Goal: Task Accomplishment & Management: Use online tool/utility

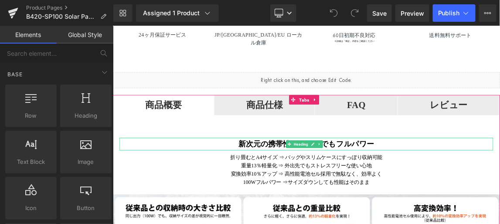
scroll to position [475, 0]
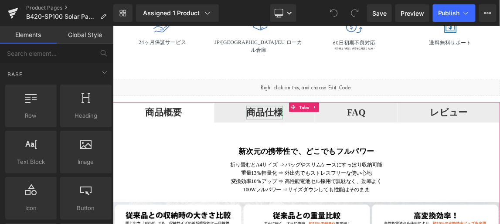
click at [344, 147] on strong "商品仕様" at bounding box center [319, 143] width 50 height 14
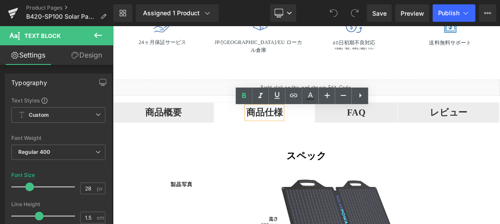
click at [457, 148] on strong "FAQ" at bounding box center [444, 143] width 26 height 14
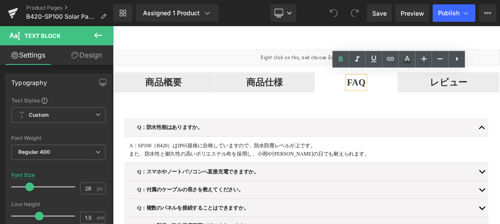
scroll to position [515, 0]
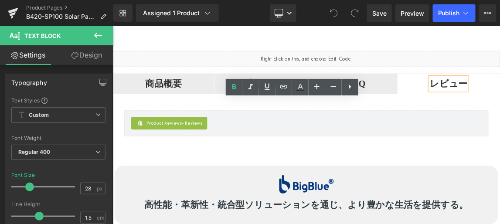
click at [207, 111] on strong "商品概要" at bounding box center [182, 104] width 50 height 14
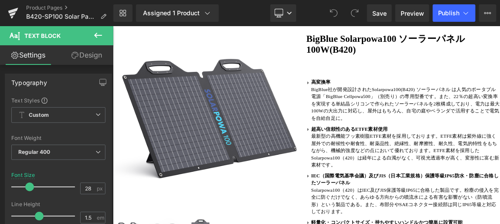
scroll to position [119, 0]
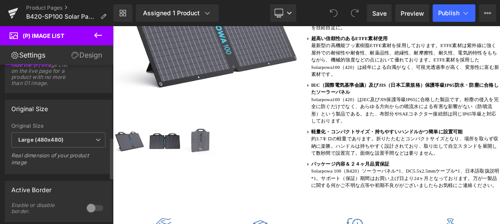
scroll to position [277, 0]
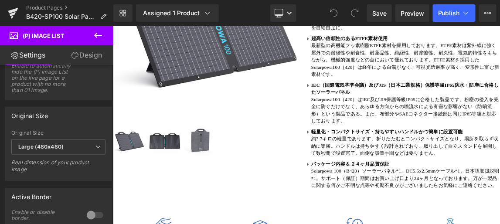
click at [91, 54] on link "Design" at bounding box center [86, 55] width 57 height 20
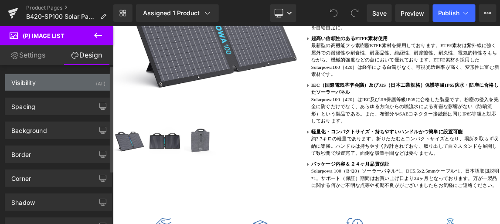
click at [58, 79] on div "Visibility (All)" at bounding box center [58, 82] width 106 height 17
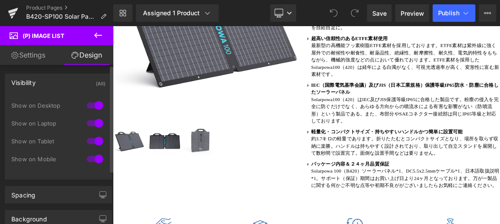
click at [58, 79] on div "Visibility (All)" at bounding box center [58, 82] width 106 height 17
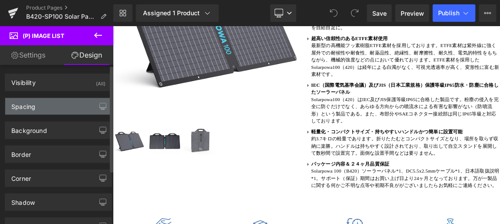
click at [55, 108] on div "Spacing" at bounding box center [58, 106] width 106 height 17
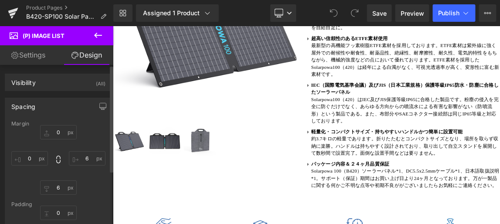
click at [56, 104] on div "Spacing" at bounding box center [58, 106] width 106 height 17
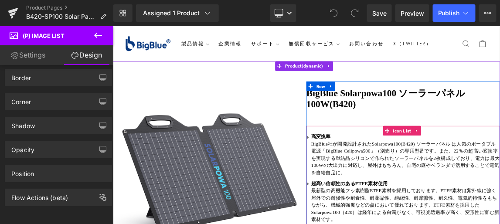
scroll to position [0, 0]
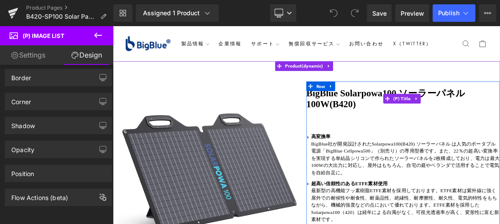
click at [409, 130] on link "BigBlue Solarpowa100 ソーラーパネル 100W(B420)" at bounding box center [508, 124] width 264 height 30
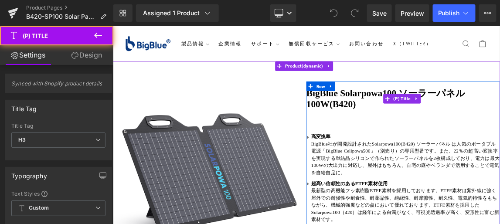
click at [463, 133] on link "BigBlue Solarpowa100 ソーラーパネル 100W(B420)" at bounding box center [508, 124] width 264 height 30
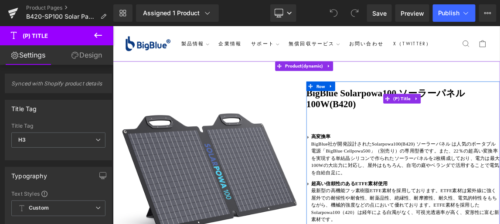
click at [461, 132] on link "BigBlue Solarpowa100 ソーラーパネル 100W(B420)" at bounding box center [508, 124] width 264 height 30
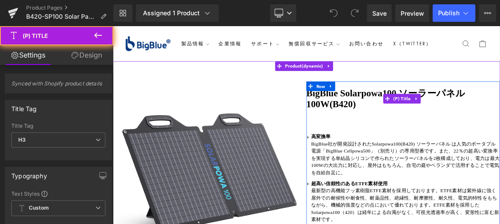
click at [461, 132] on link "BigBlue Solarpowa100 ソーラーパネル 100W(B420)" at bounding box center [508, 124] width 264 height 30
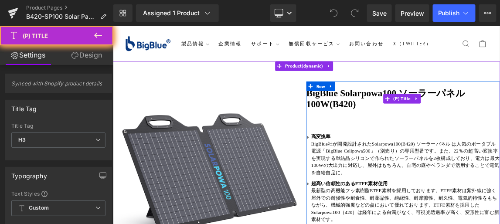
click at [454, 115] on link "BigBlue Solarpowa100 ソーラーパネル 100W(B420)" at bounding box center [508, 124] width 264 height 30
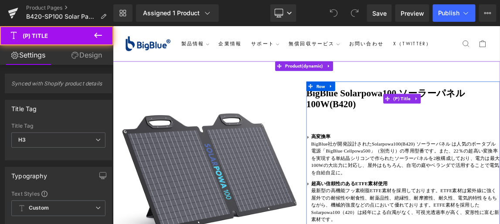
click at [409, 119] on link "BigBlue Solarpowa100 ソーラーパネル 100W(B420)" at bounding box center [508, 124] width 264 height 30
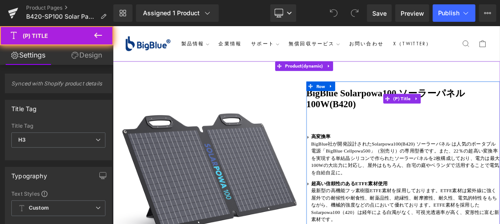
click at [426, 119] on link "BigBlue Solarpowa100 ソーラーパネル 100W(B420)" at bounding box center [508, 124] width 264 height 30
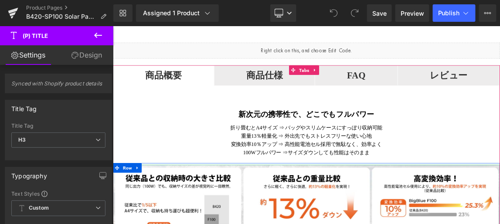
scroll to position [515, 0]
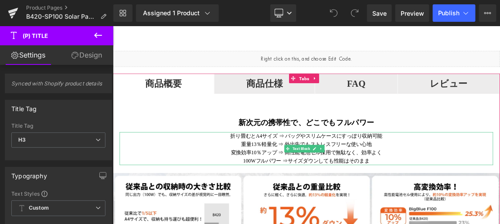
click at [325, 181] on p "折り畳むとA4サイズ ⇒ バッグやスリムケースにすっぽり収納可能" at bounding box center [376, 175] width 509 height 11
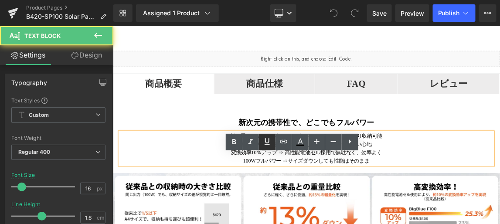
click at [268, 145] on icon at bounding box center [266, 141] width 5 height 7
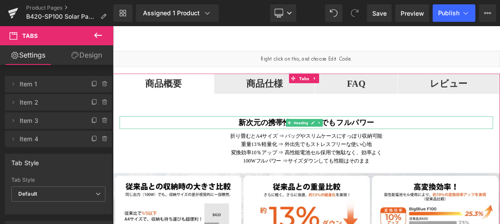
click at [330, 163] on b "新次元の携帯性で、どこでもフルパワー" at bounding box center [376, 157] width 185 height 11
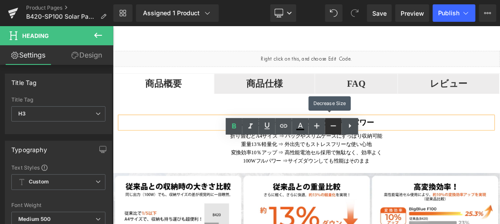
click at [333, 125] on icon at bounding box center [333, 125] width 5 height 1
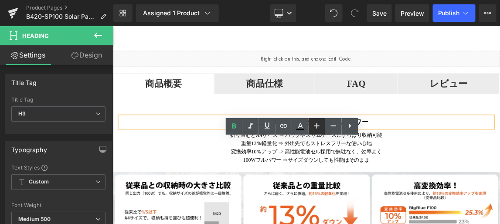
click at [315, 126] on icon at bounding box center [316, 125] width 5 height 5
type input "23"
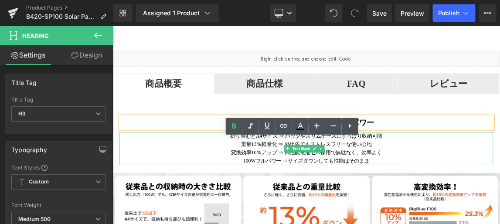
click at [363, 181] on p "折り畳むとA4サイズ ⇒ バッグやスリムケースにすっぽり収納可能" at bounding box center [376, 175] width 509 height 11
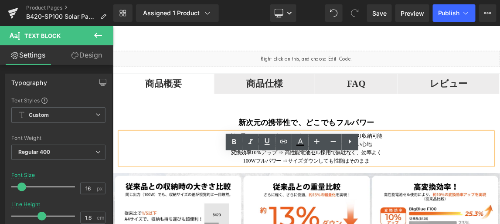
click at [499, 118] on ul "商品概要 Text Block 商品仕様 Text Block FAQ Text Block レビュー Text Block" at bounding box center [375, 104] width 527 height 28
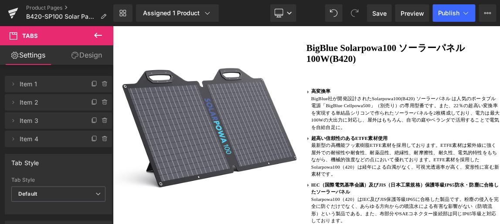
scroll to position [39, 0]
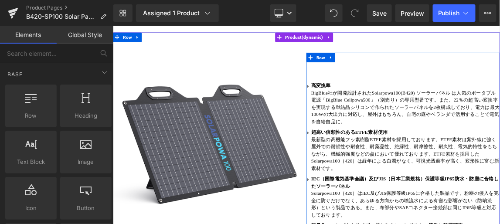
click at [420, 84] on div "Icon 高変換率 BigBlue社が開発設計されたSolarpowa100(B420) ソーラーパネル は人気のポータブル電源「BigBlue Cellpo…" at bounding box center [508, 227] width 264 height 315
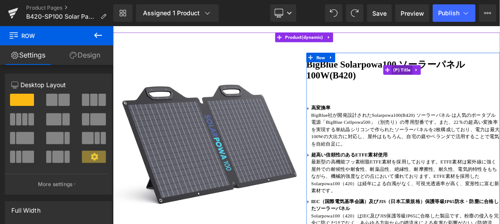
click at [499, 86] on span "(P) Title" at bounding box center [506, 85] width 28 height 13
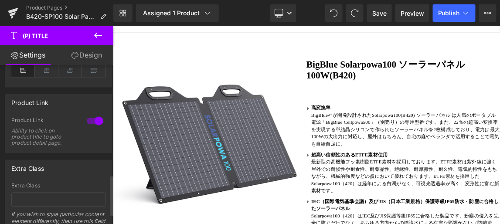
scroll to position [477, 0]
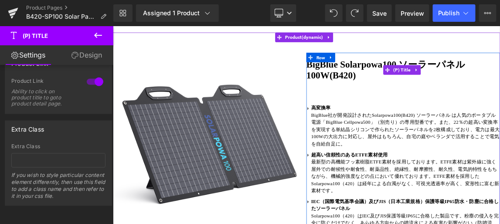
click at [456, 78] on link "BigBlue Solarpowa100 ソーラーパネル 100W(B420)" at bounding box center [508, 85] width 264 height 30
click at [492, 86] on span "(P) Title" at bounding box center [506, 85] width 28 height 13
click at [499, 84] on span "(P) Title" at bounding box center [506, 85] width 28 height 13
click at [461, 97] on link "BigBlue Solarpowa100 ソーラーパネル 100W(B420)" at bounding box center [508, 85] width 264 height 30
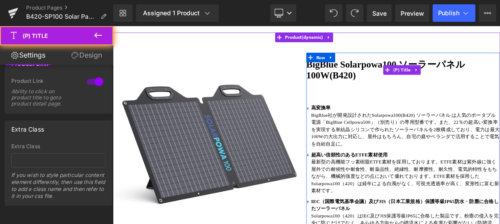
click at [451, 80] on link "BigBlue Solarpowa100 ソーラーパネル 100W(B420)" at bounding box center [508, 85] width 264 height 30
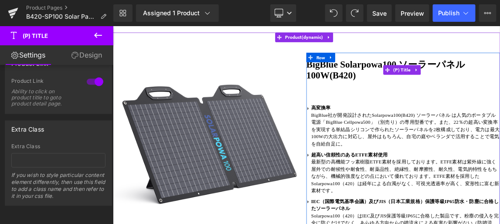
click at [447, 77] on link "BigBlue Solarpowa100 ソーラーパネル 100W(B420)" at bounding box center [508, 85] width 264 height 30
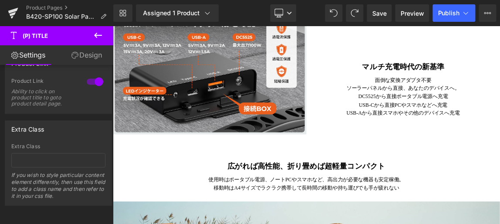
scroll to position [990, 0]
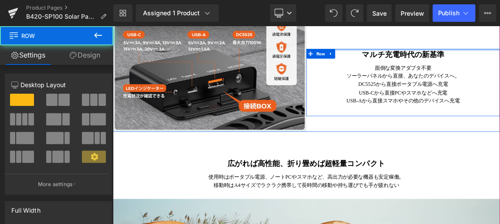
drag, startPoint x: 488, startPoint y: 89, endPoint x: 488, endPoint y: 60, distance: 28.8
click at [488, 60] on div "マルチ充電時代の新基準 Heading 面倒な変換アダプタ不要 ソーラーパネルから直接、あなたのデバイスへ。 DC5525から直接ポータブル電源へ充電 USB…" at bounding box center [508, 74] width 264 height 148
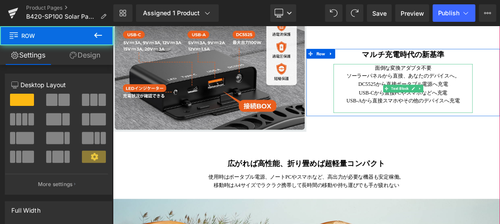
click at [499, 133] on p "USB-Aから直接スマホやその他のデバイスへ充電" at bounding box center [508, 127] width 190 height 11
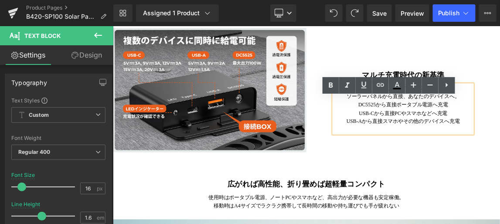
scroll to position [911, 0]
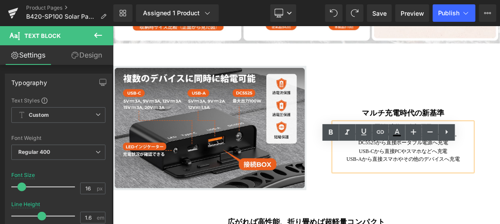
click at [499, 122] on div "マルチ充電時代の新基準 Heading 面倒な変換アダプタ不要 ソーラーパネルから直接、あなたのデバイスへ。 DC5525から直接ポータブル電源へ充電 USB…" at bounding box center [508, 154] width 264 height 148
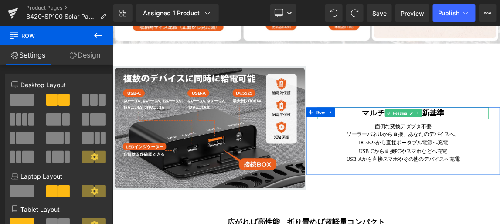
click at [499, 152] on h3 "マルチ充電時代の新基準" at bounding box center [507, 144] width 233 height 16
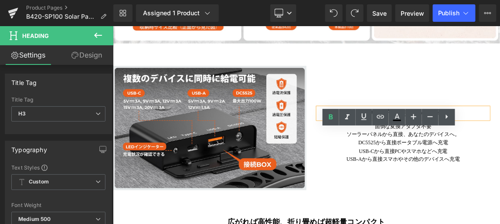
click at [499, 186] on div "マルチ充電時代の新基準 Heading 面倒な変換アダプタ不要 ソーラーパネルから直接、あなたのデバイスへ。 DC5525から直接ポータブル電源へ充電 USB…" at bounding box center [508, 179] width 264 height 87
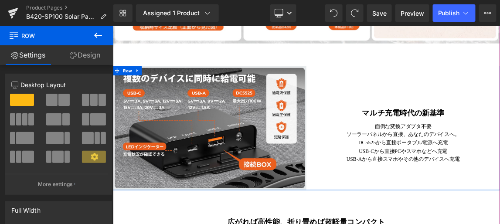
scroll to position [951, 0]
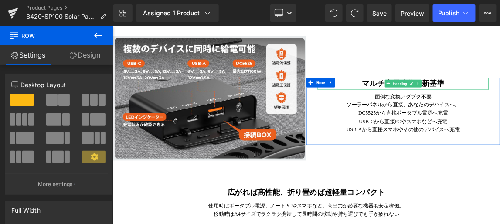
click at [499, 112] on h3 "マルチ充電時代の新基準" at bounding box center [507, 104] width 233 height 16
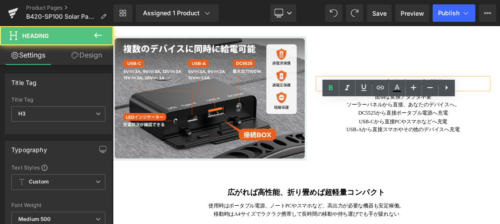
click at [397, 112] on div "マルチ充電時代の新基準" at bounding box center [507, 104] width 233 height 16
click at [391, 112] on div "マルチ充電時代の新基準" at bounding box center [507, 104] width 233 height 16
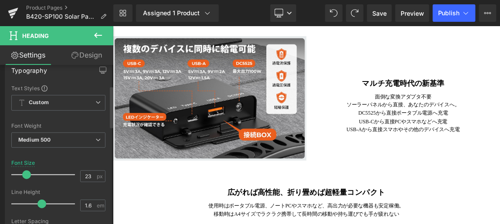
scroll to position [79, 0]
click at [88, 56] on link "Design" at bounding box center [86, 55] width 57 height 20
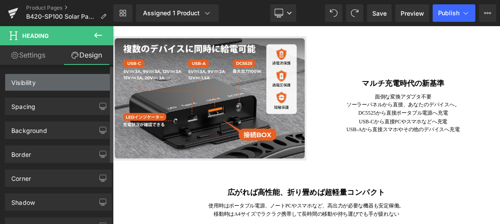
click at [78, 80] on div "Visibility" at bounding box center [58, 82] width 106 height 17
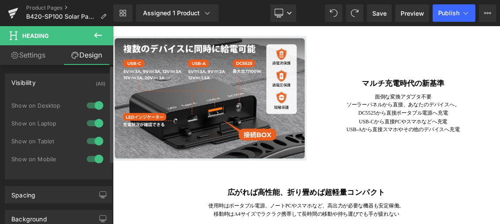
type input "0"
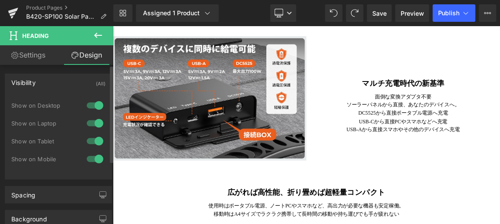
type input "0"
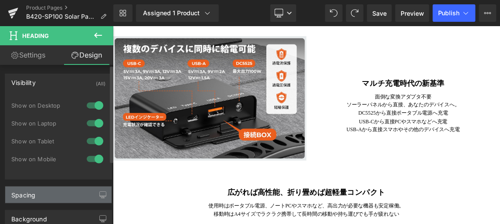
click at [57, 196] on div "Spacing" at bounding box center [58, 194] width 106 height 17
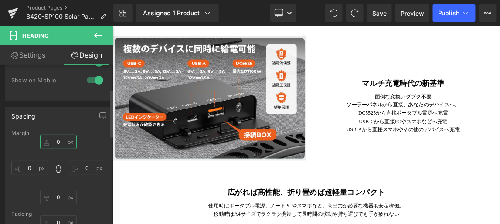
click at [58, 140] on input "0" at bounding box center [58, 142] width 37 height 14
type input "２"
type input "２０"
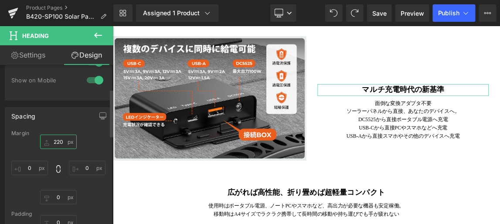
click at [58, 140] on input "220" at bounding box center [58, 142] width 37 height 14
type input "0"
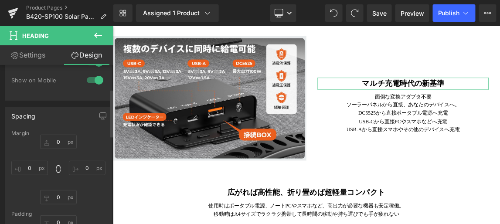
click at [90, 135] on div "Margin" at bounding box center [58, 133] width 94 height 6
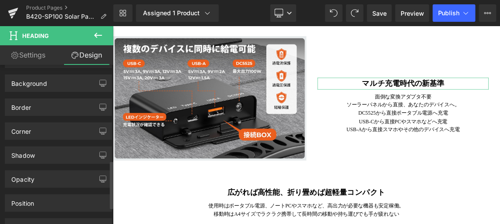
scroll to position [317, 0]
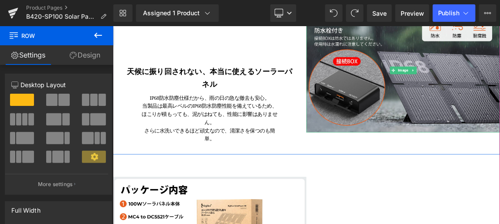
scroll to position [1505, 0]
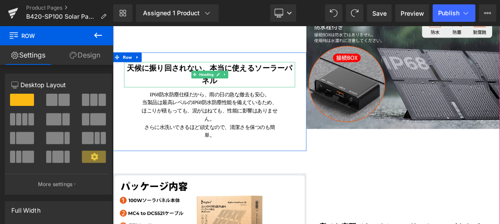
click at [237, 106] on strong "天候に振り回されない、本当に使えるソーラーパネル" at bounding box center [245, 92] width 226 height 28
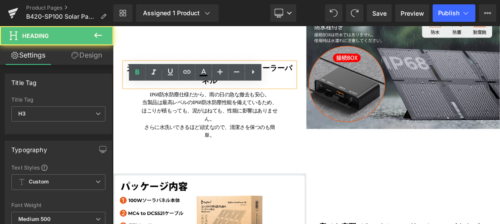
click at [237, 106] on strong "天候に振り回されない、本当に使えるソーラーパネル" at bounding box center [245, 92] width 226 height 28
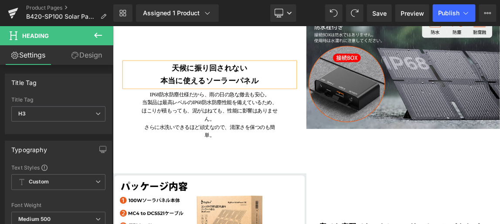
click at [265, 68] on div "天候に振り回されない 本当に使えるソーラーパネル Heading IP68防水防塵仕様だから、雨の日の急な撤去も安心。 当製品は最高レベルのIP68防水防塵性…" at bounding box center [244, 96] width 264 height 199
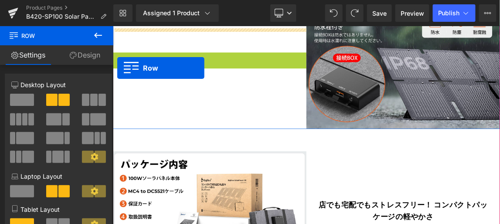
drag, startPoint x: 116, startPoint y: 100, endPoint x: 118, endPoint y: 83, distance: 17.1
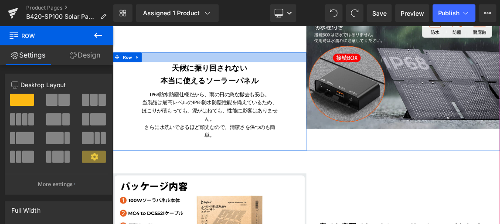
click at [271, 75] on div at bounding box center [244, 68] width 264 height 13
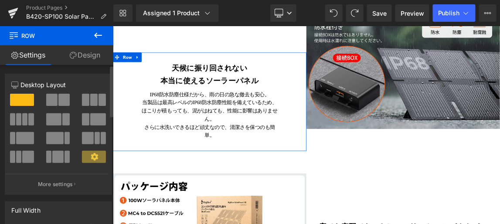
click at [60, 100] on span at bounding box center [63, 100] width 11 height 12
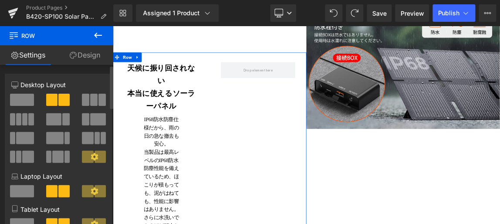
click at [17, 99] on span at bounding box center [22, 100] width 24 height 12
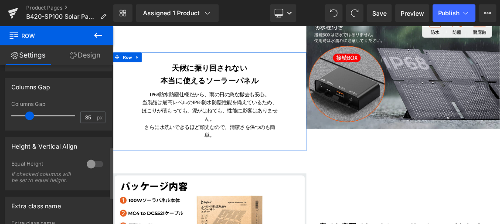
scroll to position [140, 0]
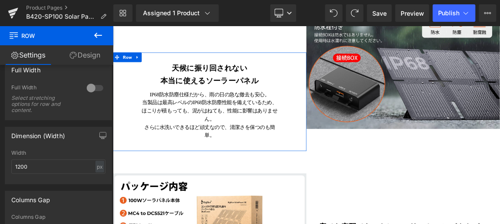
click at [86, 58] on link "Design" at bounding box center [85, 55] width 57 height 20
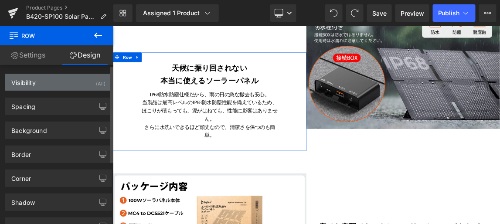
click at [78, 81] on div "Visibility (All)" at bounding box center [58, 82] width 106 height 17
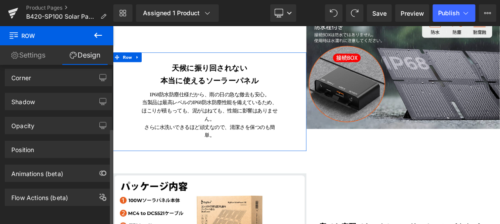
scroll to position [33, 0]
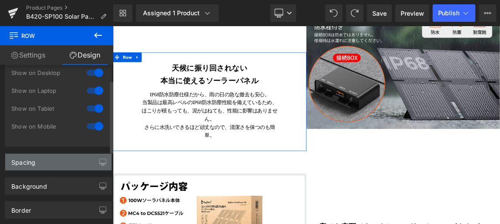
click at [74, 159] on div "Spacing" at bounding box center [58, 162] width 106 height 17
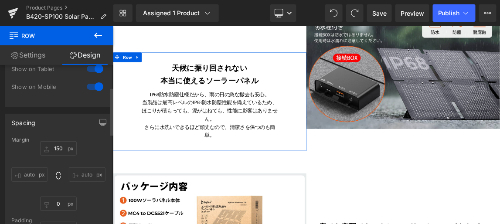
scroll to position [112, 0]
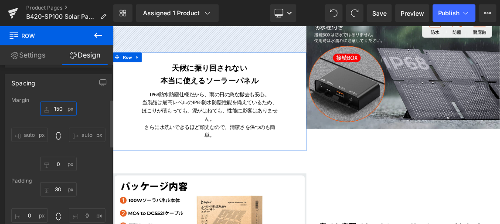
click at [54, 107] on input "150" at bounding box center [58, 109] width 37 height 14
click at [54, 108] on input "150" at bounding box center [58, 109] width 37 height 14
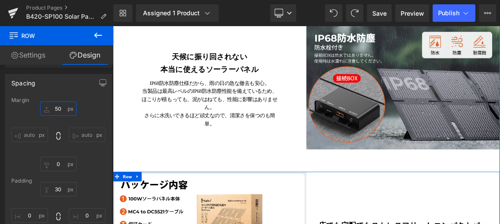
scroll to position [1465, 0]
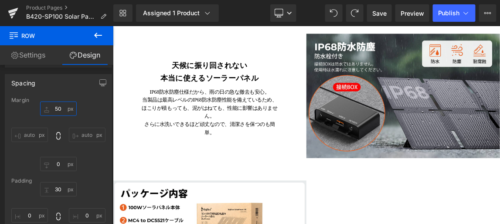
type input "50"
click at [275, 188] on div "Rendering Content" at bounding box center [250, 190] width 54 height 10
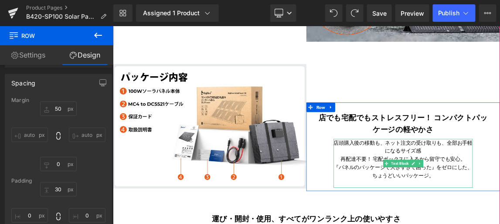
scroll to position [1663, 0]
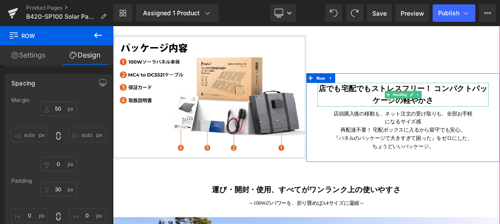
click at [499, 132] on b "店でも宅配でもストレスフリー！ コンパクトパッケージの軽やかさ" at bounding box center [508, 118] width 230 height 27
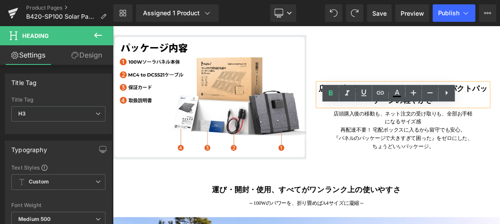
click at [499, 132] on b "店でも宅配でもストレスフリー！ コンパクトパッケージの軽やかさ" at bounding box center [508, 118] width 230 height 27
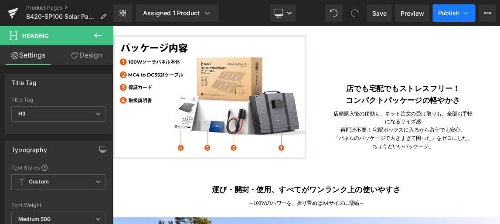
click at [469, 12] on icon at bounding box center [465, 13] width 9 height 9
click at [381, 13] on span "Save" at bounding box center [379, 13] width 14 height 9
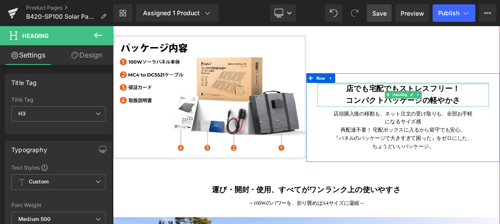
click at [499, 105] on div at bounding box center [507, 104] width 233 height 2
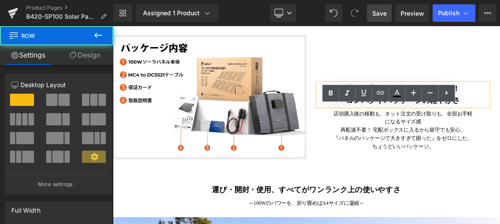
click at [499, 132] on div "店でも宅配でもストレスフリー！ コンパクトパッケージの軽やかさ Heading 店頭購入後の移動も、ネット注文の受け取りも、全部お手軽になるサイズ感 再配達不…" at bounding box center [508, 150] width 264 height 121
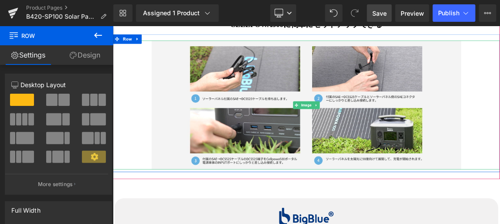
scroll to position [2178, 0]
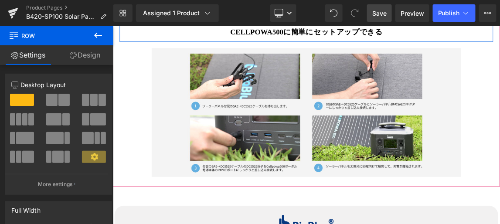
click at [497, 26] on div at bounding box center [376, 19] width 509 height 13
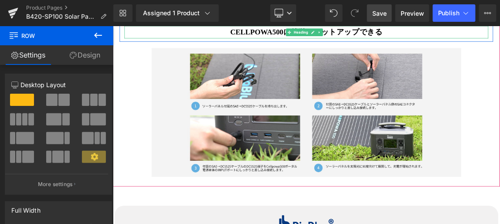
click at [495, 43] on h3 "CELLPOWA500に簡単にセットアップできる" at bounding box center [376, 34] width 496 height 17
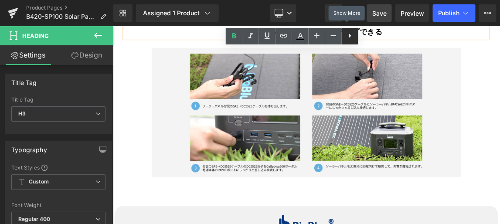
click at [351, 36] on icon at bounding box center [350, 35] width 10 height 10
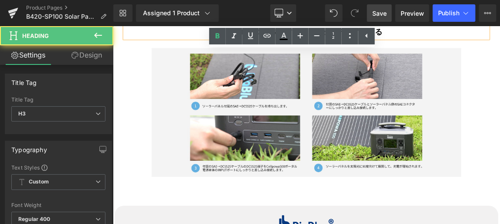
click at [395, 40] on b "CELLPOWA500に簡単にセットアップできる" at bounding box center [375, 34] width 207 height 11
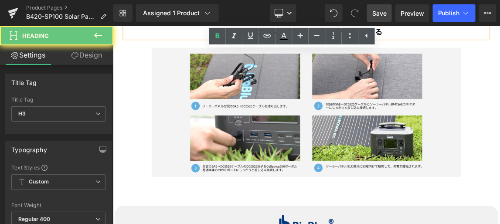
click at [442, 43] on div "CELLPOWA500に簡単にセットアップできる" at bounding box center [376, 34] width 496 height 17
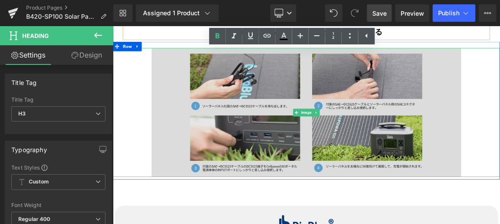
click at [485, 148] on img at bounding box center [376, 144] width 422 height 176
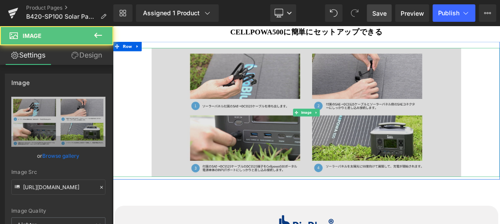
click at [485, 141] on img at bounding box center [376, 144] width 422 height 176
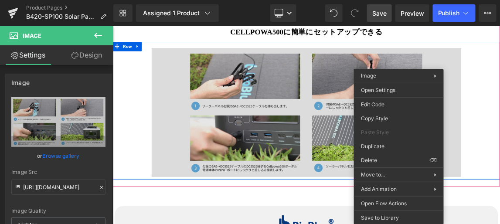
click at [400, 127] on img at bounding box center [376, 144] width 422 height 176
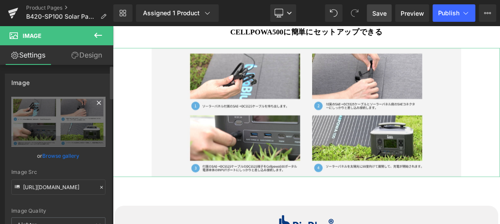
click at [96, 102] on icon at bounding box center [99, 103] width 10 height 10
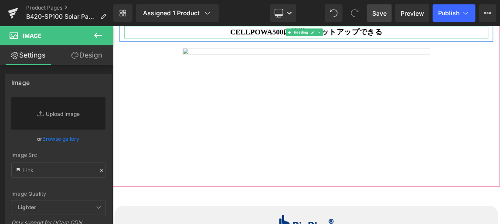
click at [316, 40] on b "CELLPOWA500に簡単にセットアップできる" at bounding box center [375, 34] width 207 height 11
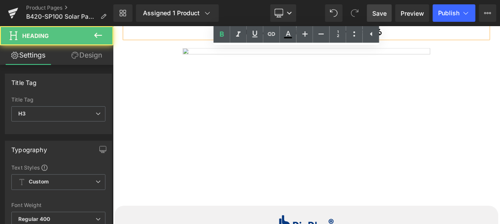
click at [314, 43] on div "CELLPOWA500に簡単にセットアップできる" at bounding box center [376, 34] width 496 height 17
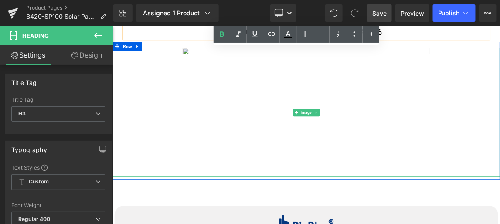
click at [296, 92] on img at bounding box center [376, 144] width 422 height 176
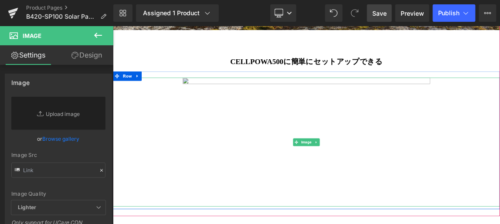
scroll to position [2099, 0]
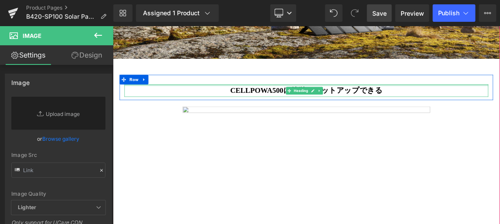
click at [259, 105] on div at bounding box center [376, 98] width 509 height 13
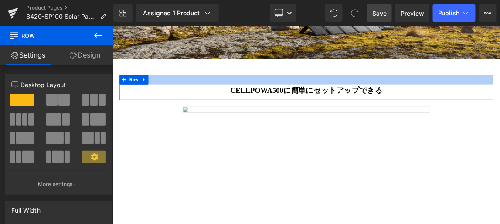
click at [258, 105] on div at bounding box center [376, 98] width 509 height 13
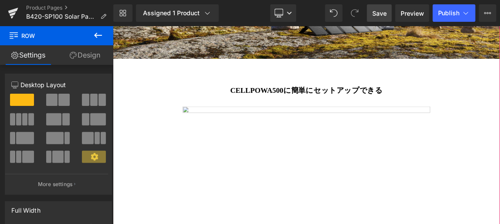
click at [197, 125] on div "CELLPOWA500に簡単にセットアップできる Heading Row" at bounding box center [376, 109] width 509 height 34
click at [276, 135] on div at bounding box center [375, 130] width 527 height 9
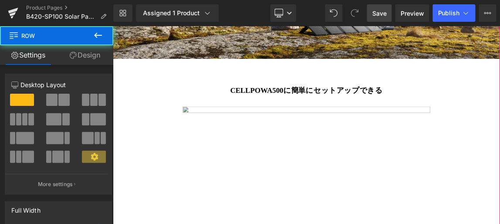
click at [261, 122] on h3 "CELLPOWA500に簡単にセットアップできる" at bounding box center [376, 113] width 496 height 17
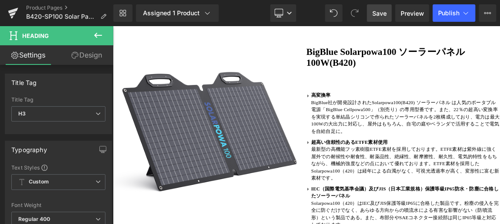
scroll to position [57, 0]
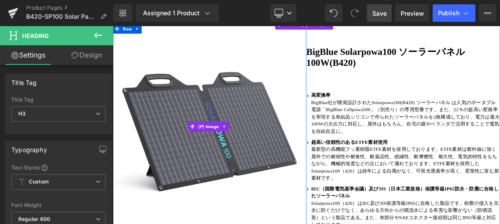
click at [274, 155] on img at bounding box center [244, 162] width 264 height 264
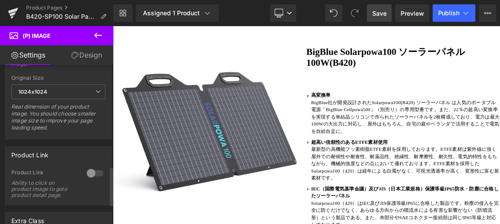
scroll to position [436, 0]
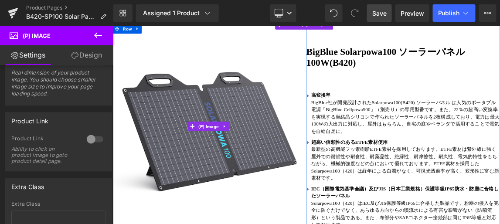
click at [198, 169] on img at bounding box center [244, 162] width 264 height 264
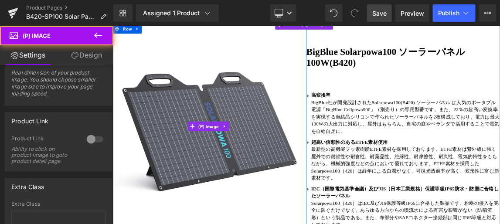
click at [198, 169] on img at bounding box center [244, 162] width 264 height 264
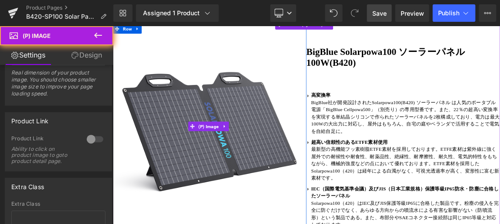
click at [198, 169] on img at bounding box center [244, 162] width 264 height 264
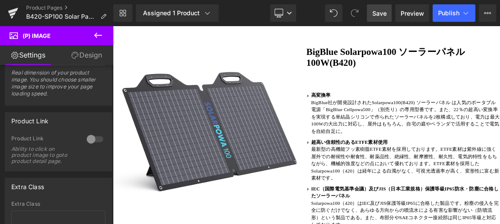
click at [98, 33] on icon at bounding box center [98, 35] width 10 height 10
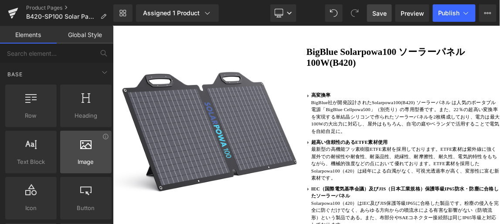
click at [82, 151] on div at bounding box center [86, 148] width 46 height 20
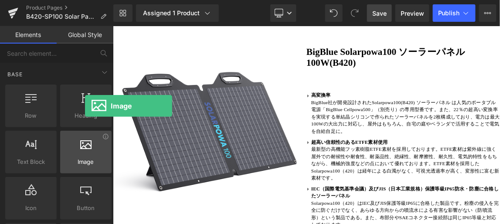
click at [85, 148] on icon at bounding box center [85, 143] width 11 height 11
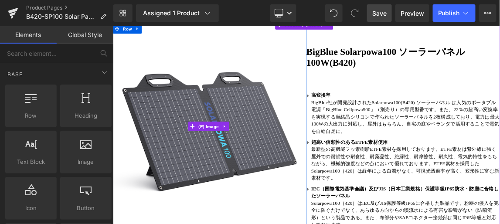
click at [241, 168] on img at bounding box center [244, 162] width 264 height 264
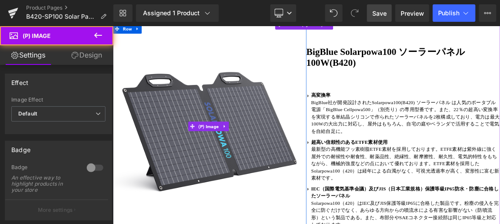
click at [226, 180] on img at bounding box center [244, 162] width 264 height 264
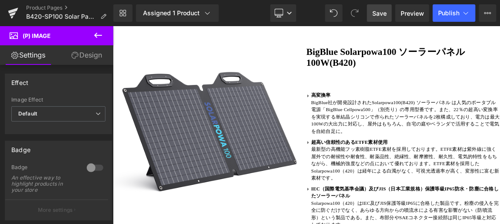
click at [96, 32] on icon at bounding box center [98, 35] width 10 height 10
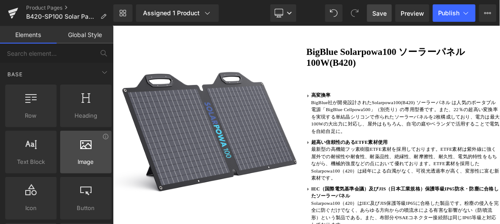
click at [83, 146] on icon at bounding box center [85, 143] width 11 height 11
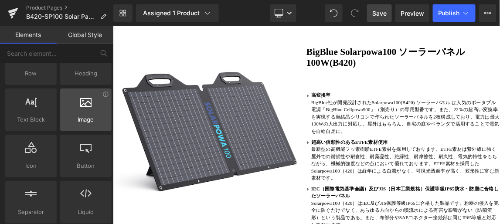
scroll to position [79, 0]
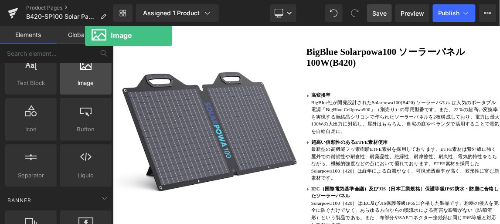
click at [85, 78] on span "Image" at bounding box center [86, 82] width 46 height 9
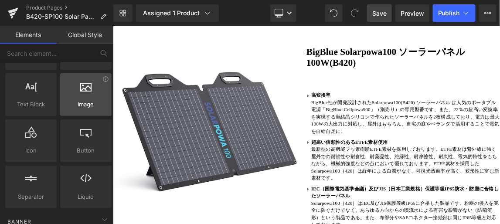
scroll to position [39, 0]
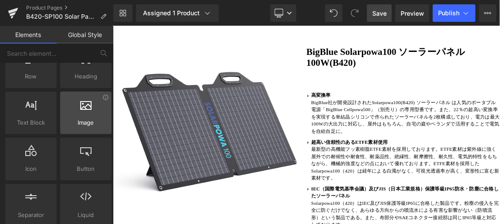
click at [85, 110] on div at bounding box center [86, 108] width 46 height 20
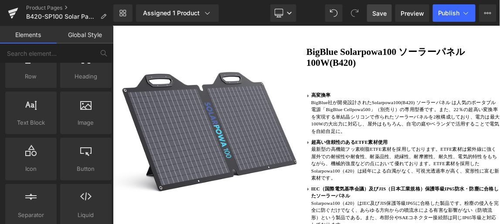
click at [84, 35] on link "Global Style" at bounding box center [85, 34] width 57 height 17
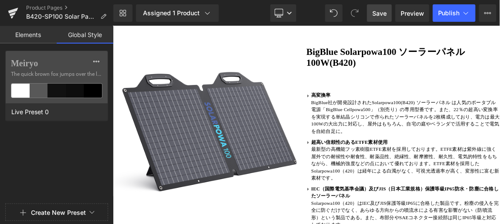
click at [30, 33] on link "Elements" at bounding box center [28, 34] width 57 height 17
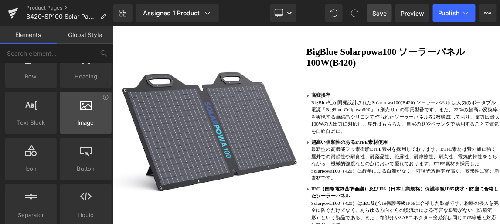
click at [84, 111] on div at bounding box center [86, 108] width 46 height 20
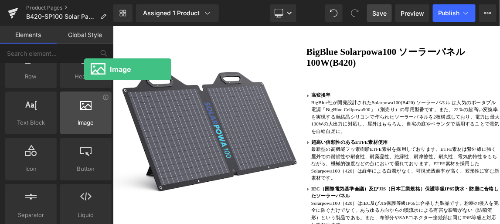
click at [84, 111] on div at bounding box center [86, 108] width 46 height 20
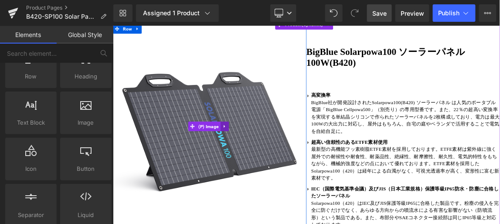
click at [263, 161] on icon at bounding box center [264, 162] width 2 height 4
click at [270, 160] on icon at bounding box center [270, 162] width 6 height 6
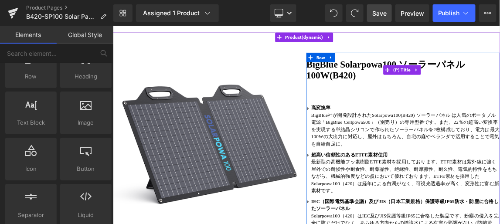
click at [451, 92] on link "BigBlue Solarpowa100 ソーラーパネル 100W(B420)" at bounding box center [508, 85] width 264 height 30
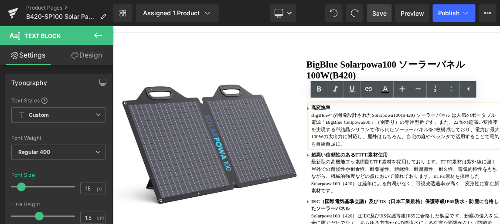
click at [406, 135] on strong "高変換率" at bounding box center [396, 137] width 27 height 7
click at [434, 71] on link "BigBlue Solarpowa100 ソーラーパネル 100W(B420)" at bounding box center [508, 85] width 264 height 30
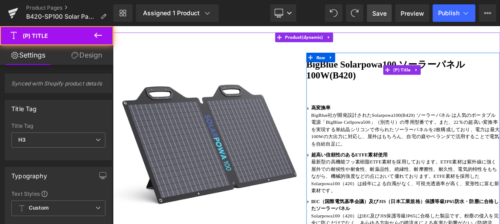
click at [462, 90] on link "BigBlue Solarpowa100 ソーラーパネル 100W(B420)" at bounding box center [508, 85] width 264 height 30
click at [454, 78] on link "BigBlue Solarpowa100 ソーラーパネル 100W(B420)" at bounding box center [508, 85] width 264 height 30
click at [456, 92] on link "BigBlue Solarpowa100 ソーラーパネル 100W(B420)" at bounding box center [508, 85] width 264 height 30
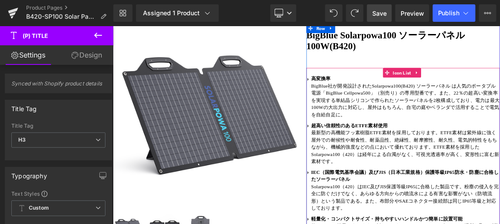
scroll to position [0, 0]
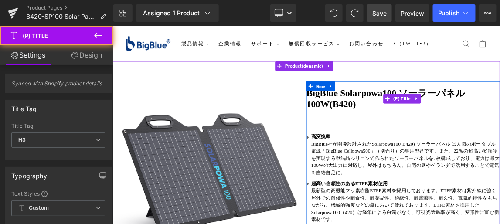
click at [499, 118] on link "BigBlue Solarpowa100 ソーラーパネル 100W(B420)" at bounding box center [508, 124] width 264 height 30
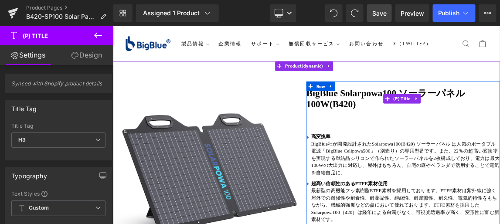
click at [454, 130] on link "BigBlue Solarpowa100 ソーラーパネル 100W(B420)" at bounding box center [508, 124] width 264 height 30
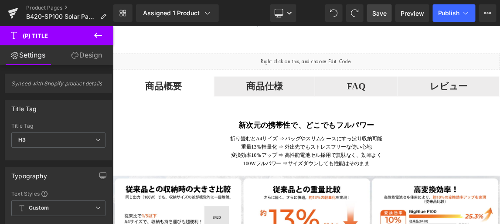
scroll to position [515, 0]
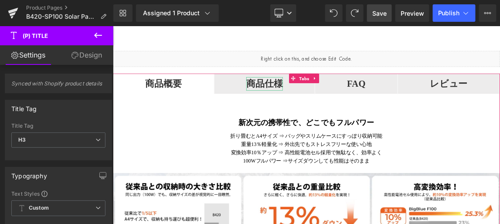
click at [344, 110] on strong "商品仕様" at bounding box center [319, 104] width 50 height 14
click at [387, 109] on span "商品仕様 Text Block" at bounding box center [319, 104] width 137 height 27
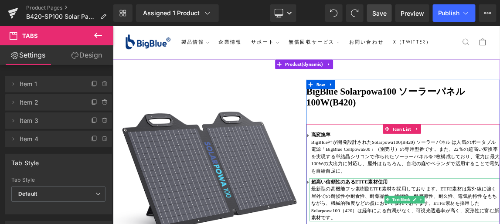
scroll to position [0, 0]
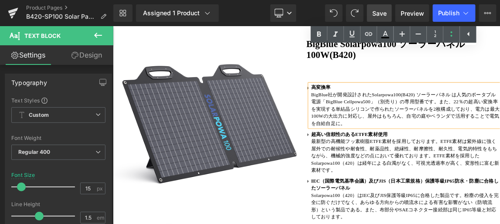
scroll to position [119, 0]
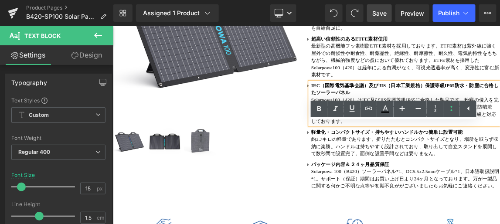
scroll to position [198, 0]
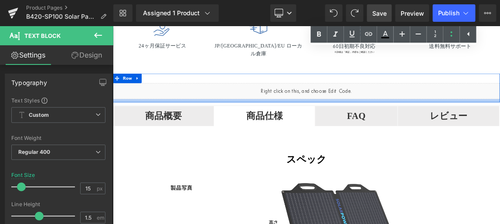
scroll to position [475, 0]
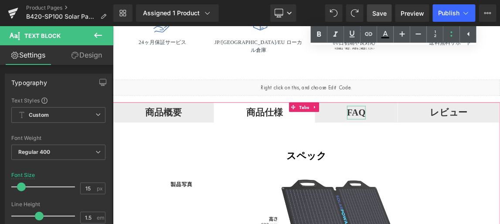
click at [457, 148] on strong "FAQ" at bounding box center [444, 143] width 26 height 14
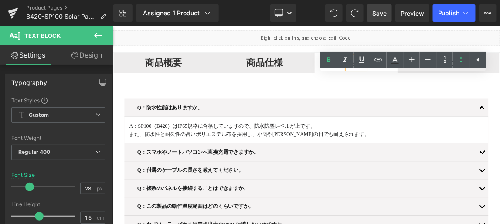
scroll to position [554, 0]
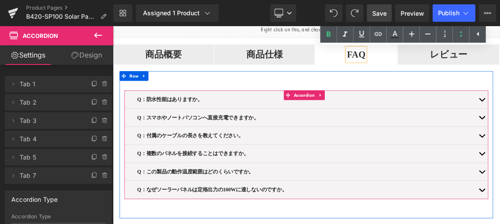
scroll to position [633, 0]
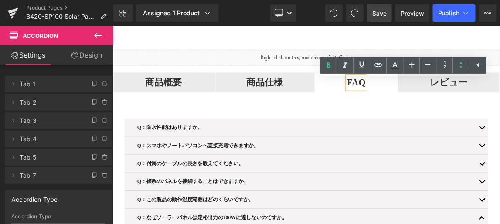
scroll to position [475, 0]
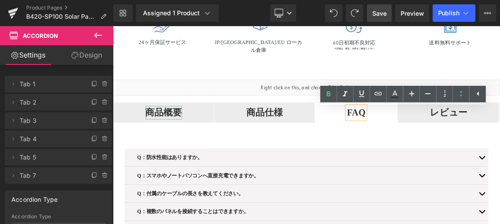
click at [207, 149] on strong "商品概要" at bounding box center [182, 143] width 50 height 14
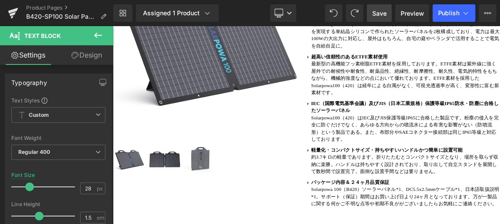
scroll to position [158, 0]
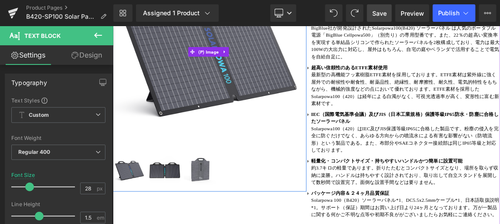
click at [236, 82] on img at bounding box center [244, 61] width 264 height 264
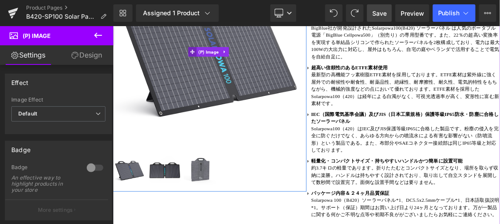
click at [220, 61] on icon at bounding box center [221, 61] width 6 height 6
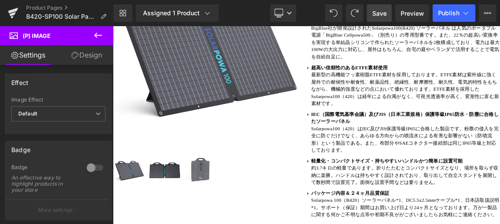
click at [95, 33] on icon at bounding box center [98, 35] width 10 height 10
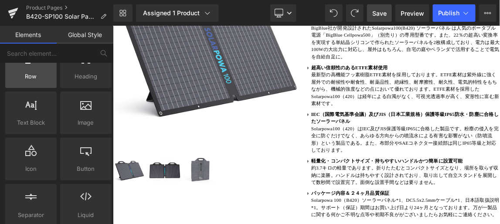
click at [28, 77] on span "Row" at bounding box center [31, 76] width 46 height 9
click at [33, 77] on span "Row" at bounding box center [31, 76] width 46 height 9
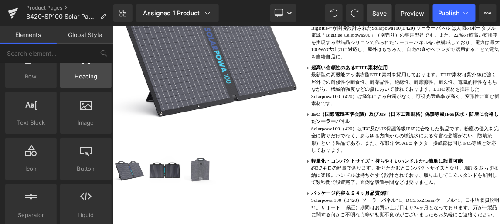
click at [81, 78] on span "Heading" at bounding box center [86, 76] width 46 height 9
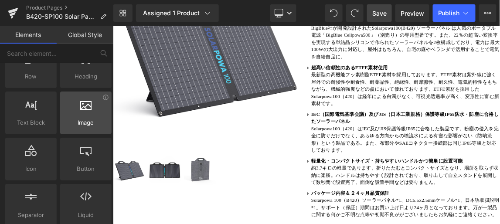
click at [85, 113] on div at bounding box center [86, 108] width 46 height 20
click at [85, 107] on icon at bounding box center [85, 103] width 11 height 11
click at [102, 97] on icon at bounding box center [105, 97] width 7 height 7
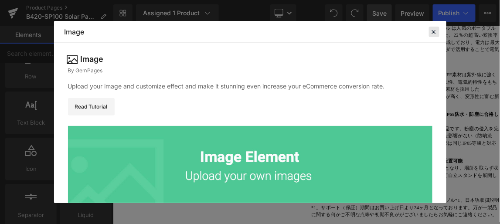
click at [433, 32] on header "Library Elements Blocks Templates Saved Library Image" at bounding box center [250, 32] width 392 height 22
click at [433, 36] on icon at bounding box center [434, 32] width 8 height 8
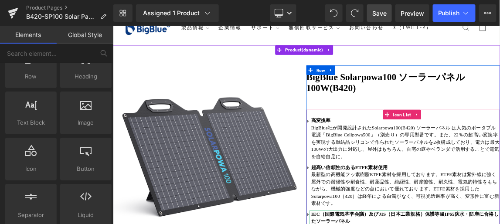
scroll to position [0, 0]
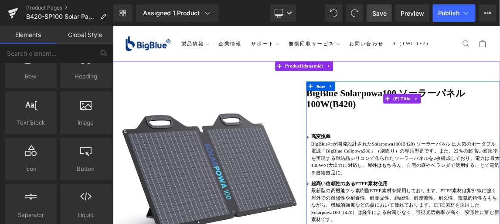
click at [456, 133] on link "BigBlue Solarpowa100 ソーラーパネル 100W(B420)" at bounding box center [508, 124] width 264 height 30
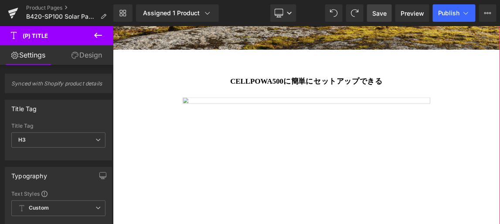
scroll to position [2099, 0]
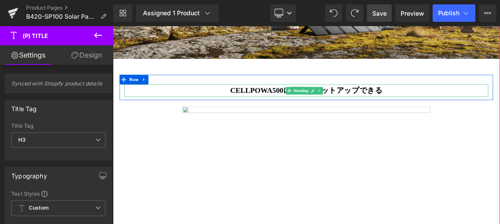
drag, startPoint x: 455, startPoint y: 146, endPoint x: 317, endPoint y: 149, distance: 138.6
click at [455, 119] on b "CELLPOWA500に簡単にセットアップできる" at bounding box center [375, 113] width 207 height 11
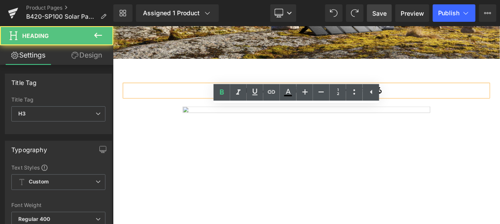
click at [283, 122] on div "CELLPOWA500に簡単にセットアップできる" at bounding box center [376, 113] width 496 height 17
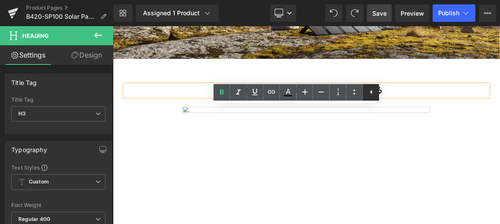
click at [370, 92] on icon at bounding box center [371, 92] width 2 height 4
click at [488, 126] on div "CELLPOWA500に簡単にセットアップできる Heading Row" at bounding box center [376, 109] width 509 height 34
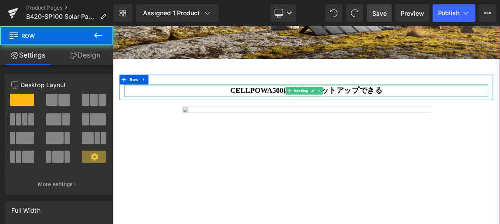
click at [466, 105] on div at bounding box center [376, 98] width 509 height 13
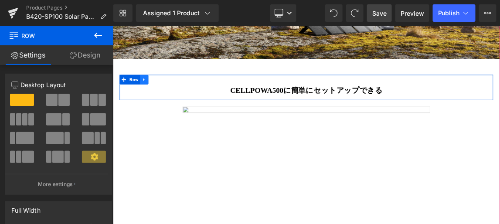
click at [155, 101] on icon at bounding box center [155, 99] width 2 height 4
click at [177, 102] on icon at bounding box center [178, 98] width 6 height 7
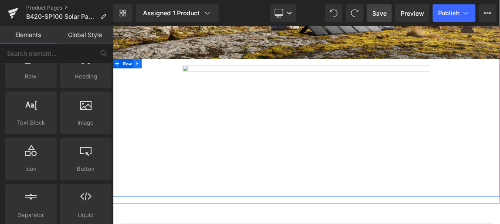
click at [145, 79] on icon at bounding box center [146, 77] width 2 height 4
click at [166, 80] on icon at bounding box center [169, 76] width 6 height 7
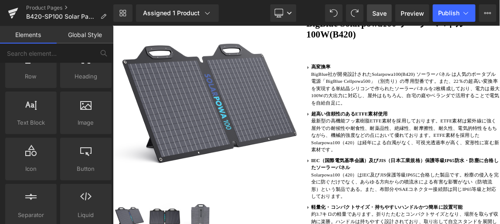
scroll to position [158, 0]
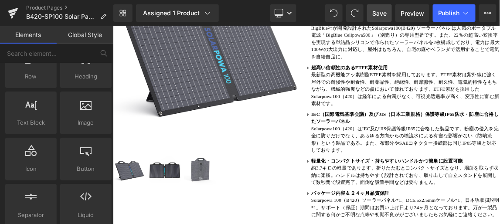
click at [281, 78] on img at bounding box center [244, 61] width 264 height 264
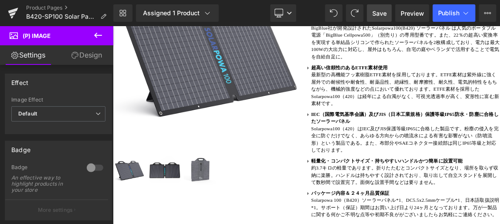
click at [95, 34] on icon at bounding box center [98, 35] width 8 height 5
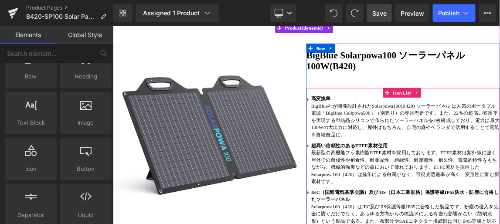
scroll to position [39, 0]
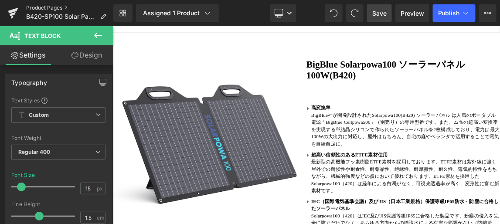
click at [37, 8] on link "Product Pages" at bounding box center [69, 7] width 87 height 7
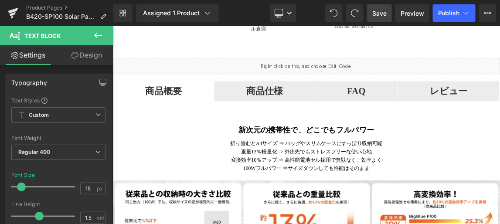
scroll to position [515, 0]
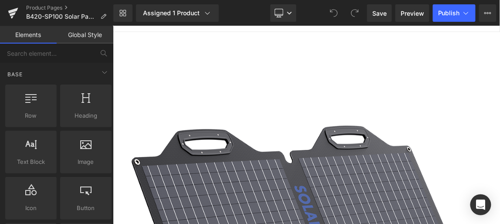
scroll to position [79, 0]
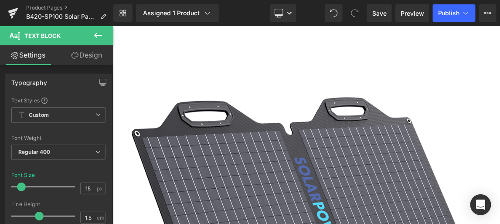
drag, startPoint x: 471, startPoint y: 148, endPoint x: 380, endPoint y: 110, distance: 98.6
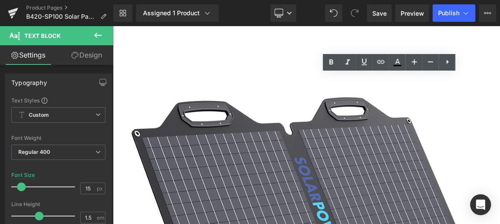
copy p "BigBlue社が開発設計されたSolarpowa100(F100) ソーラーパネル は人気のポータブル電源「BigBlue Cellpowa500」（別売り…"
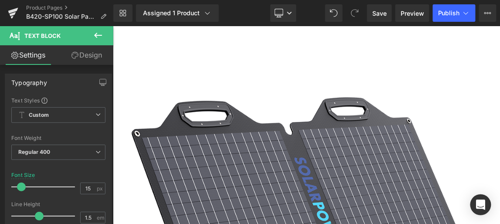
copy p "BigBlue社が開発設計されたSolarpowa100(F100) ソーラーパネル は人気のポータブル電源「BigBlue Cellpowa500」（別売り…"
